Goal: Task Accomplishment & Management: Use online tool/utility

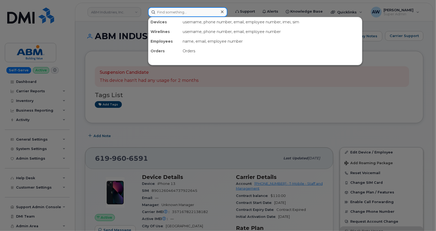
click at [189, 12] on input at bounding box center [187, 12] width 79 height 10
paste input "6504174276"
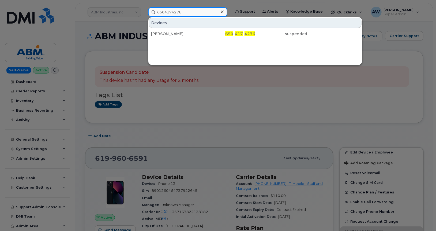
paste input "199606591"
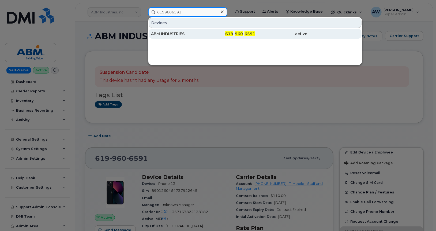
type input "6199606591"
click at [190, 36] on div "ABM INDUSTRIES" at bounding box center [177, 34] width 52 height 10
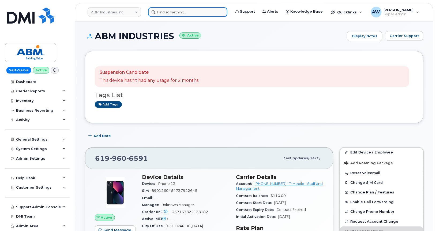
click at [183, 14] on input at bounding box center [187, 12] width 79 height 10
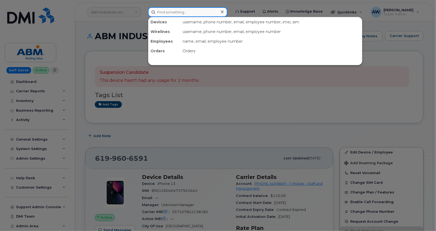
paste input "9296151278"
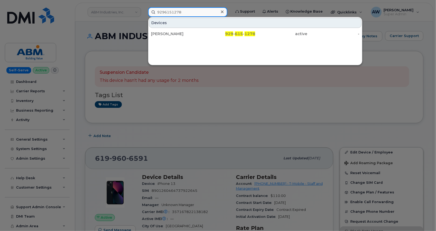
type input "9296151278"
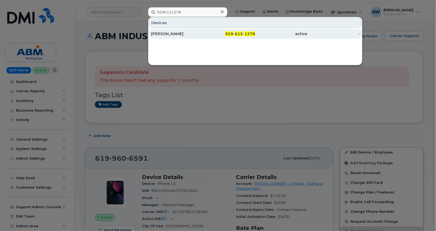
click at [182, 34] on div "[PERSON_NAME]" at bounding box center [177, 33] width 52 height 5
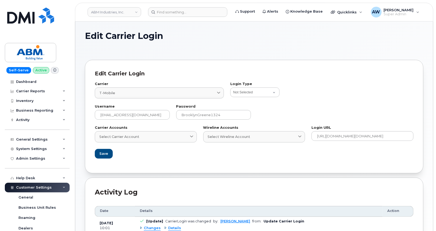
scroll to position [53, 0]
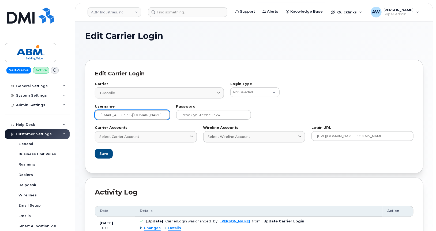
click at [154, 113] on input "[EMAIL_ADDRESS][DOMAIN_NAME]" at bounding box center [132, 115] width 75 height 10
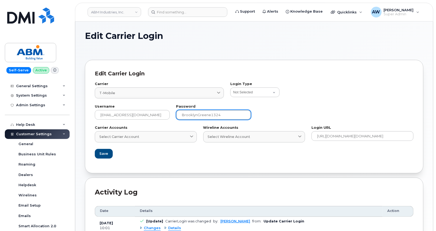
click at [199, 117] on input "BrooklynGreene1324" at bounding box center [213, 115] width 75 height 10
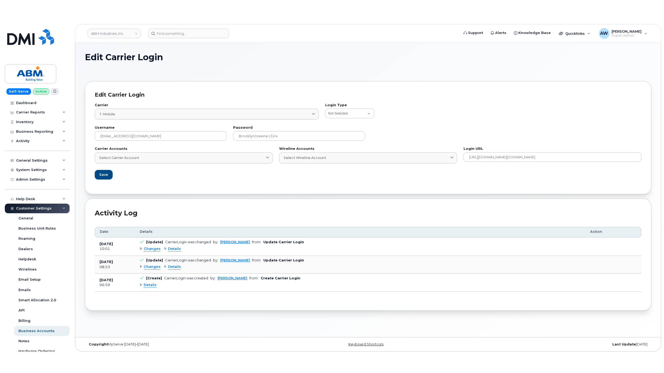
scroll to position [38, 0]
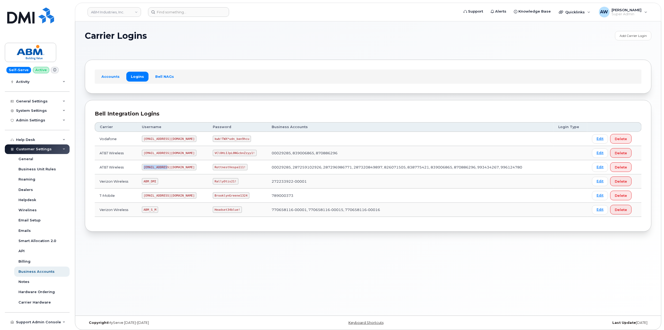
drag, startPoint x: 145, startPoint y: 168, endPoint x: 170, endPoint y: 170, distance: 25.8
click at [170, 170] on td "[EMAIL_ADDRESS][DOMAIN_NAME]" at bounding box center [172, 167] width 71 height 14
copy code "[EMAIL_ADDRESS][DOMAIN_NAME]"
drag, startPoint x: 198, startPoint y: 169, endPoint x: 225, endPoint y: 170, distance: 27.9
click at [225, 170] on code "RottnestVespa111!" at bounding box center [230, 167] width 35 height 6
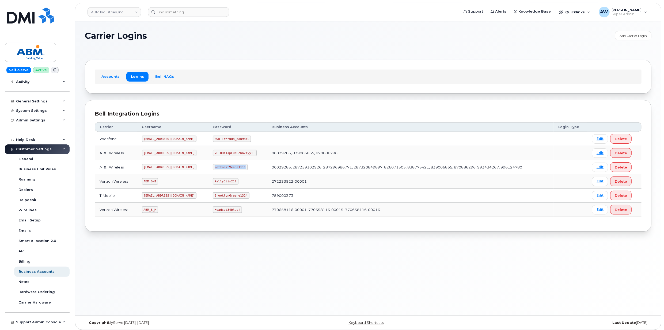
copy code "RottnestVespa111!"
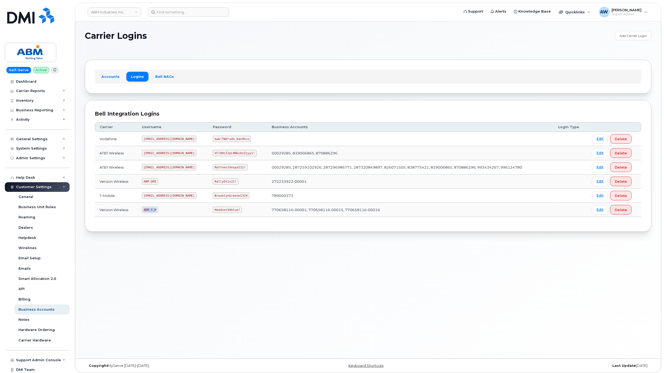
drag, startPoint x: 146, startPoint y: 212, endPoint x: 157, endPoint y: 211, distance: 10.7
click at [157, 211] on code "ABM_S_M" at bounding box center [150, 210] width 16 height 6
copy code "ABM_S_M"
drag, startPoint x: 197, startPoint y: 212, endPoint x: 224, endPoint y: 212, distance: 27.0
click at [224, 212] on td "Headset34blue!" at bounding box center [237, 210] width 59 height 14
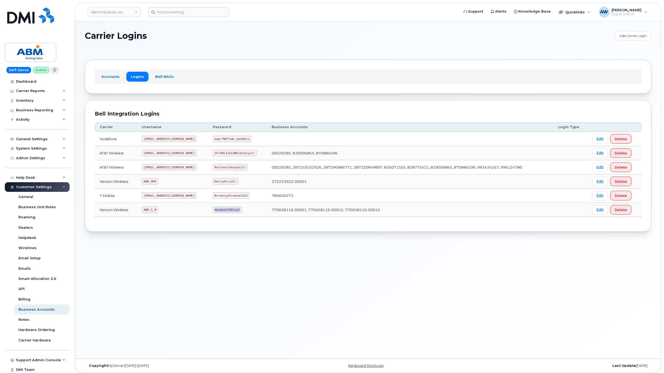
copy code "Headset34blue!"
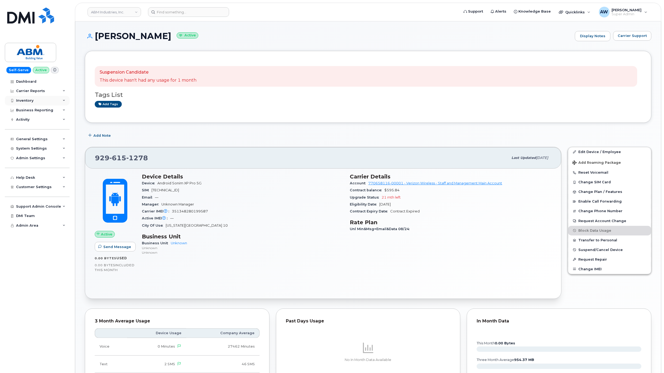
click at [26, 100] on div "Inventory" at bounding box center [24, 101] width 17 height 4
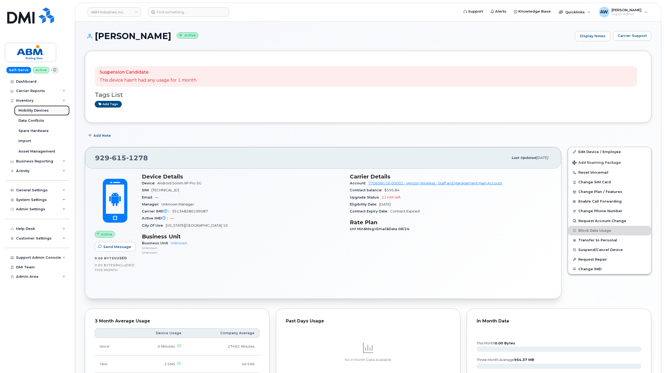
click at [41, 109] on div "Mobility Devices" at bounding box center [33, 110] width 30 height 5
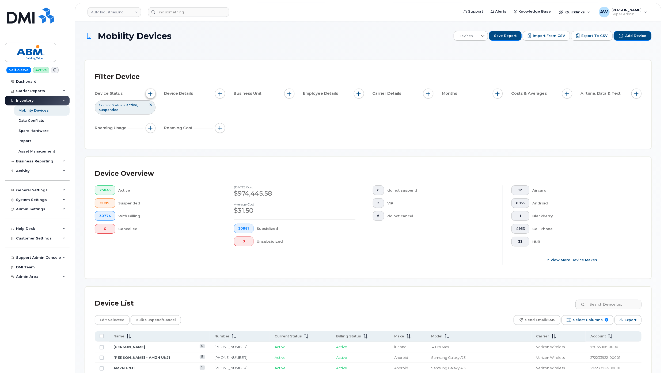
click at [148, 95] on button "button" at bounding box center [151, 94] width 10 height 10
click at [224, 121] on icon at bounding box center [225, 120] width 4 height 2
click at [216, 152] on li "Cancelled" at bounding box center [193, 150] width 71 height 9
checkbox input "true"
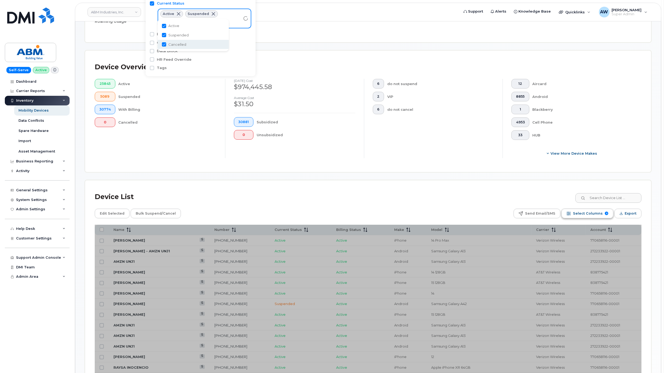
scroll to position [107, 0]
click at [629, 211] on span "Export" at bounding box center [631, 213] width 12 height 8
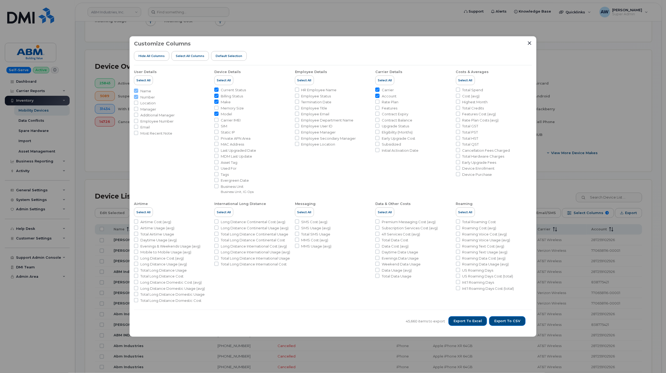
click at [156, 122] on span "Employee Number" at bounding box center [156, 121] width 33 height 5
click at [138, 122] on input "Employee Number" at bounding box center [136, 121] width 4 height 4
checkbox input "true"
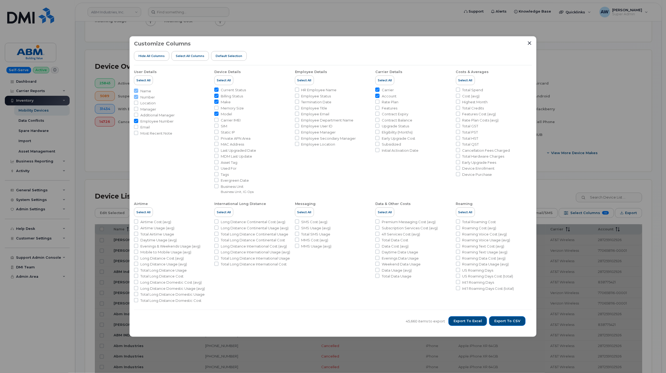
click at [317, 94] on span "Employee Status" at bounding box center [316, 96] width 30 height 5
click at [299, 94] on input "Employee Status" at bounding box center [297, 96] width 4 height 4
checkbox input "true"
click at [227, 97] on span "Billing Status" at bounding box center [232, 96] width 22 height 5
click at [219, 97] on input "Billing Status" at bounding box center [216, 96] width 4 height 4
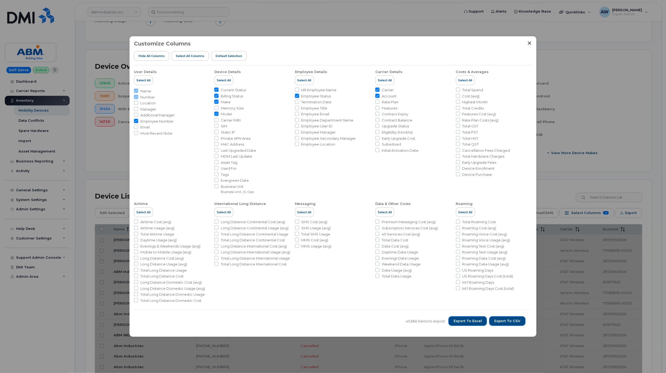
checkbox input "false"
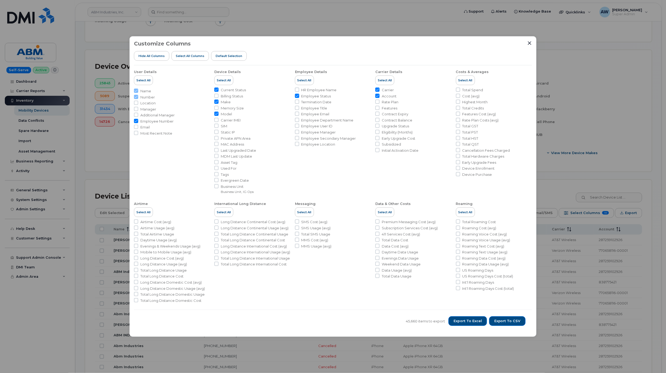
click at [224, 115] on span "Model" at bounding box center [226, 114] width 11 height 5
click at [219, 115] on input "Model" at bounding box center [216, 114] width 4 height 4
checkbox input "false"
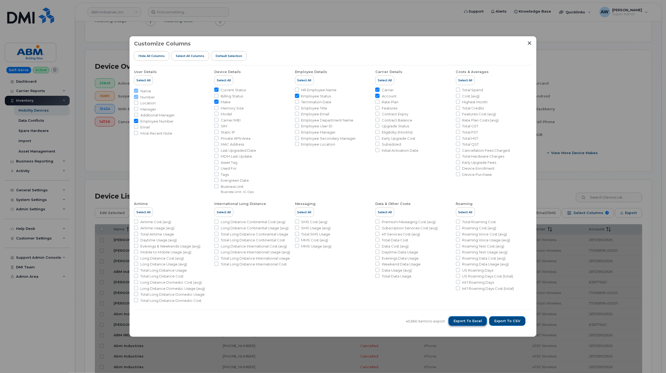
click at [480, 323] on span "Export to Excel" at bounding box center [467, 321] width 28 height 5
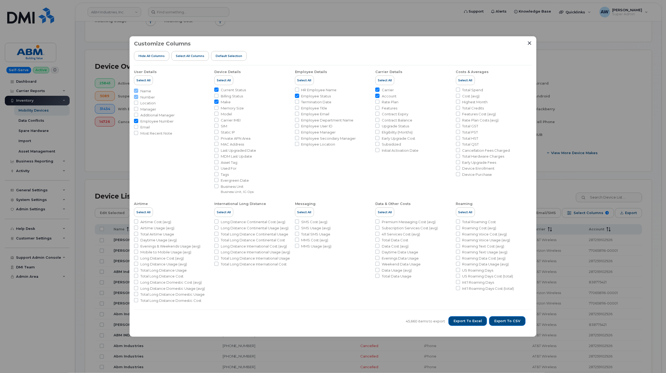
drag, startPoint x: 461, startPoint y: 55, endPoint x: 489, endPoint y: 50, distance: 28.8
click at [461, 55] on div "Customize Columns Hide All Columns Select all Columns Default Selection" at bounding box center [333, 53] width 398 height 25
click at [528, 43] on icon "Close" at bounding box center [529, 43] width 4 height 4
